Goal: Task Accomplishment & Management: Use online tool/utility

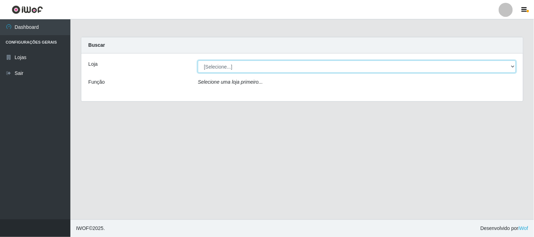
click at [514, 65] on select "[Selecione...] Super Vilton" at bounding box center [357, 67] width 318 height 12
select select "379"
click at [198, 61] on select "[Selecione...] Super Vilton" at bounding box center [357, 67] width 318 height 12
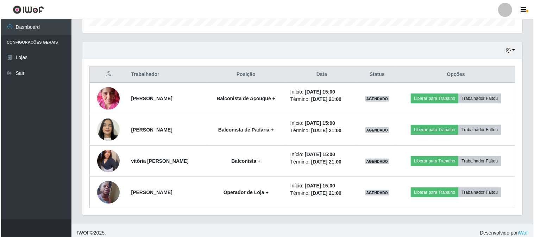
scroll to position [230, 0]
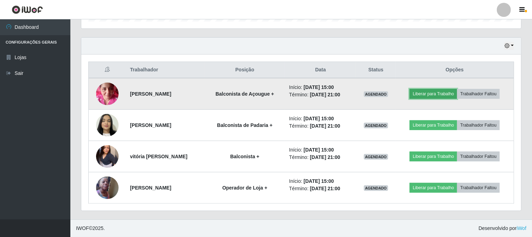
click at [434, 91] on button "Liberar para Trabalho" at bounding box center [433, 94] width 47 height 10
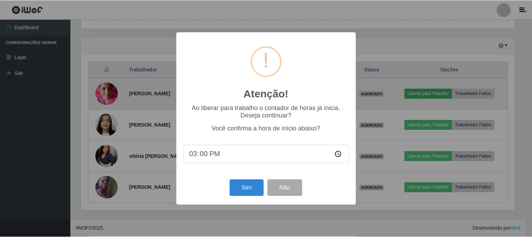
scroll to position [146, 435]
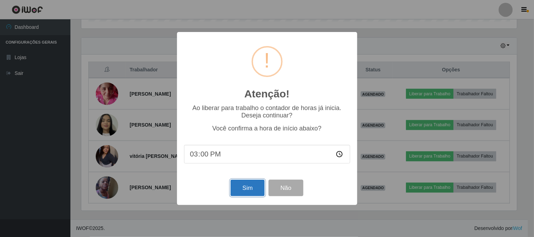
click at [245, 190] on button "Sim" at bounding box center [247, 188] width 34 height 17
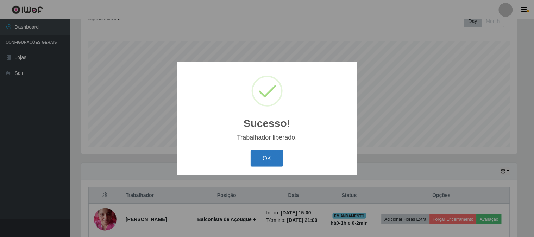
click at [265, 155] on button "OK" at bounding box center [266, 158] width 33 height 17
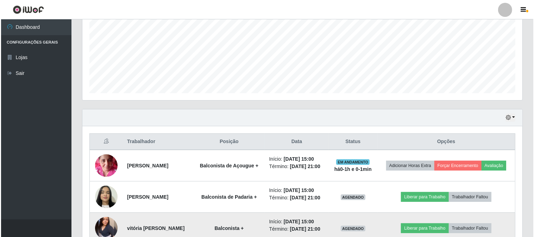
scroll to position [251, 0]
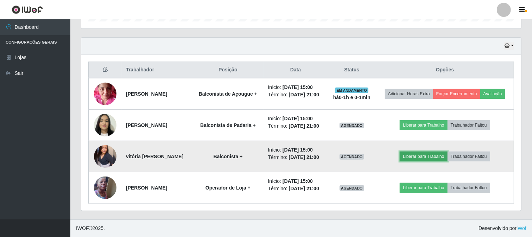
click at [427, 152] on button "Liberar para Trabalho" at bounding box center [423, 157] width 47 height 10
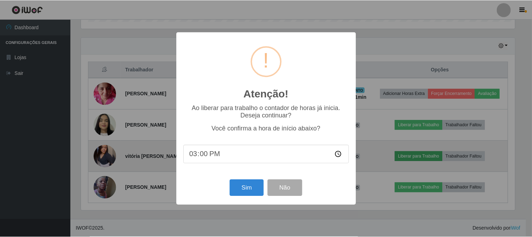
scroll to position [146, 435]
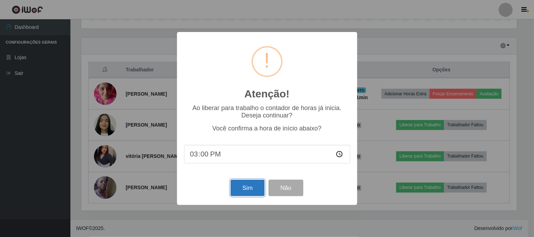
click at [243, 185] on button "Sim" at bounding box center [247, 188] width 34 height 17
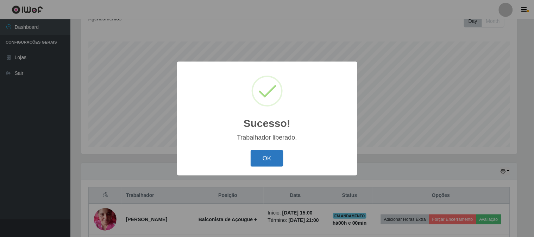
click at [257, 159] on button "OK" at bounding box center [266, 158] width 33 height 17
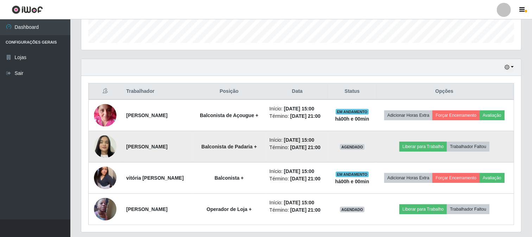
scroll to position [222, 0]
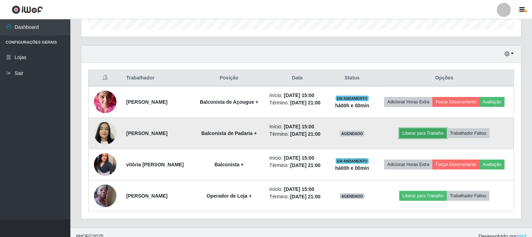
click at [436, 138] on button "Liberar para Trabalho" at bounding box center [422, 133] width 47 height 10
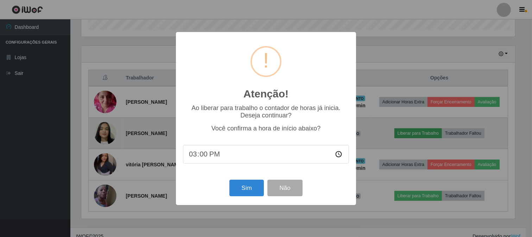
scroll to position [146, 435]
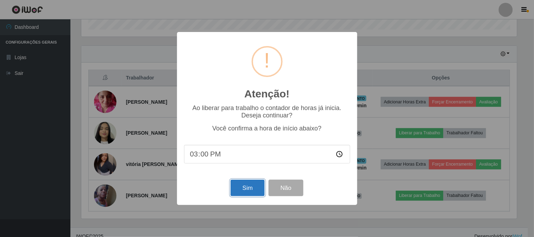
click at [254, 184] on button "Sim" at bounding box center [247, 188] width 34 height 17
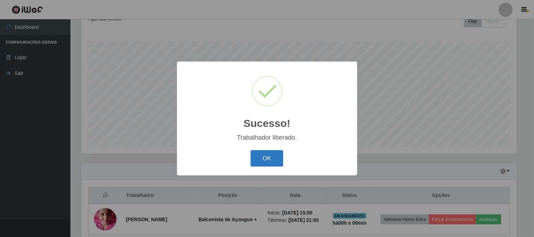
click at [274, 157] on button "OK" at bounding box center [266, 158] width 33 height 17
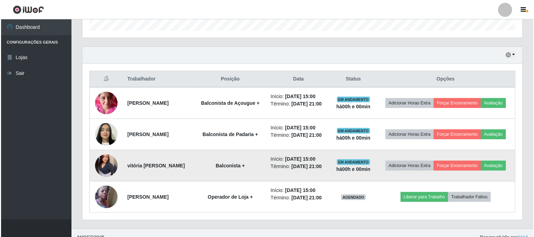
scroll to position [251, 0]
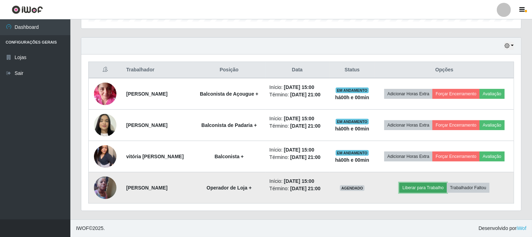
click at [424, 188] on button "Liberar para Trabalho" at bounding box center [422, 188] width 47 height 10
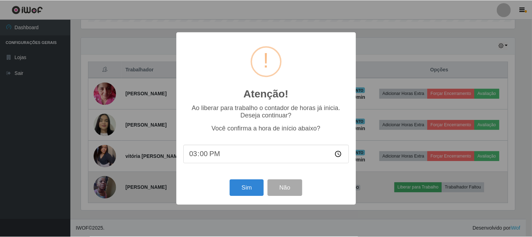
scroll to position [146, 435]
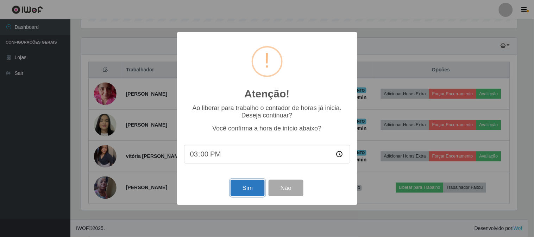
click at [243, 192] on button "Sim" at bounding box center [247, 188] width 34 height 17
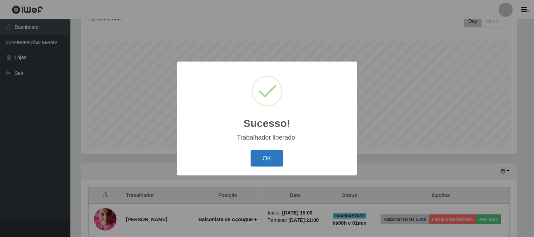
click at [260, 160] on button "OK" at bounding box center [266, 158] width 33 height 17
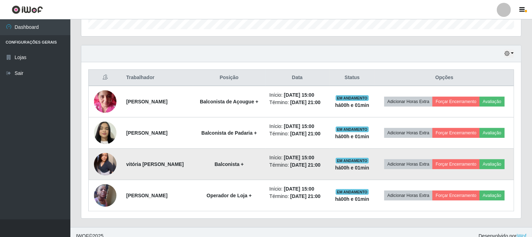
scroll to position [251, 0]
